Goal: Download file/media

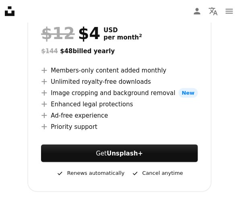
scroll to position [167, 0]
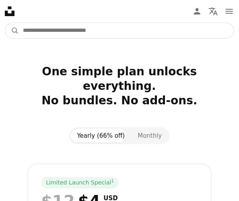
click at [60, 30] on input "Find visuals sitewide" at bounding box center [126, 30] width 215 height 15
type input "****"
click at [5, 23] on button "A magnifying glass" at bounding box center [12, 30] width 14 height 15
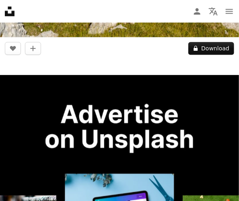
scroll to position [464, 0]
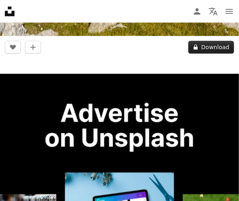
click at [198, 45] on icon at bounding box center [196, 47] width 4 height 5
